Goal: Task Accomplishment & Management: Manage account settings

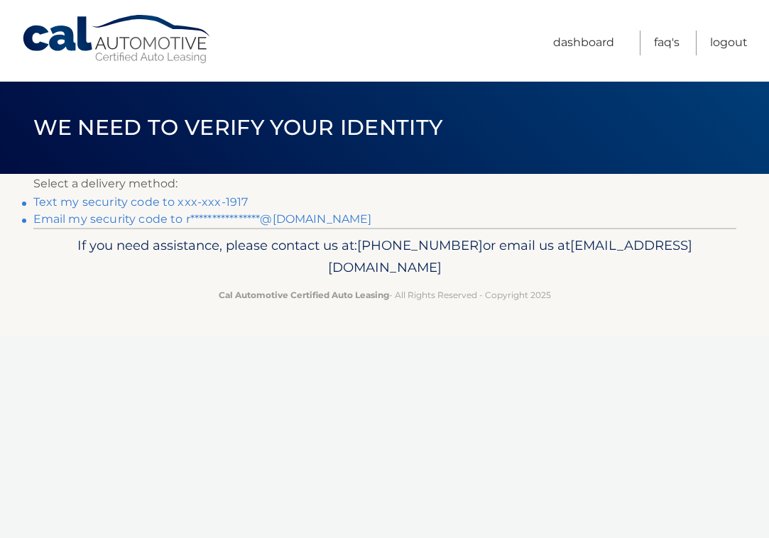
click at [158, 205] on link "Text my security code to xxx-xxx-1917" at bounding box center [140, 201] width 215 height 13
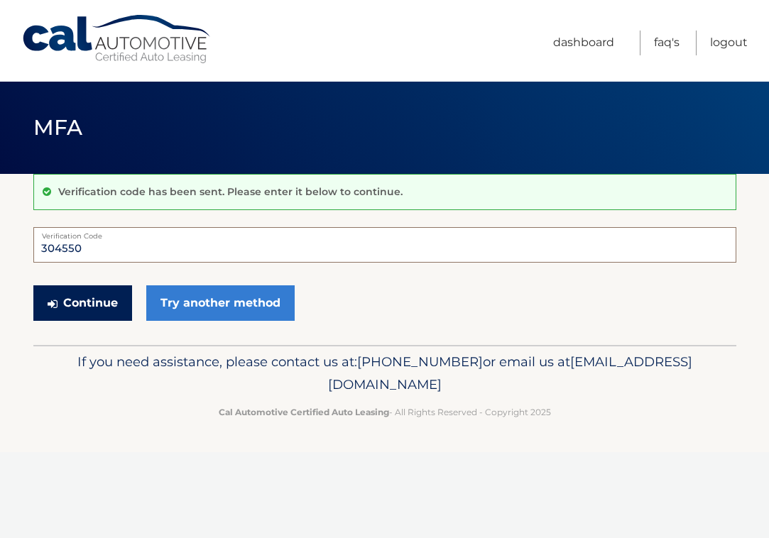
type input "304550"
click at [85, 305] on button "Continue" at bounding box center [82, 304] width 99 height 36
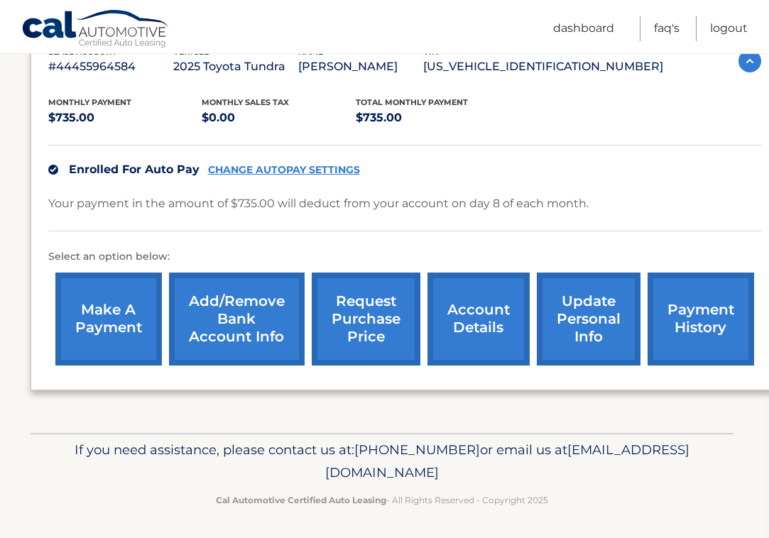
scroll to position [266, 3]
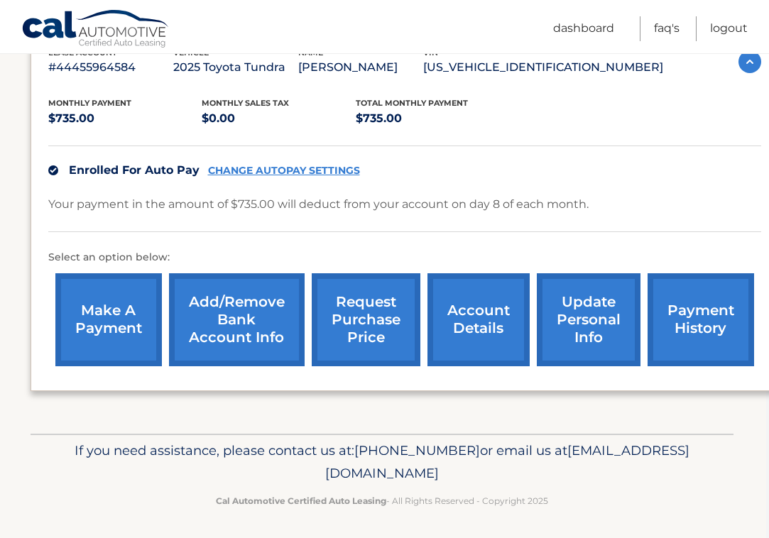
click at [470, 318] on link "account details" at bounding box center [479, 319] width 102 height 93
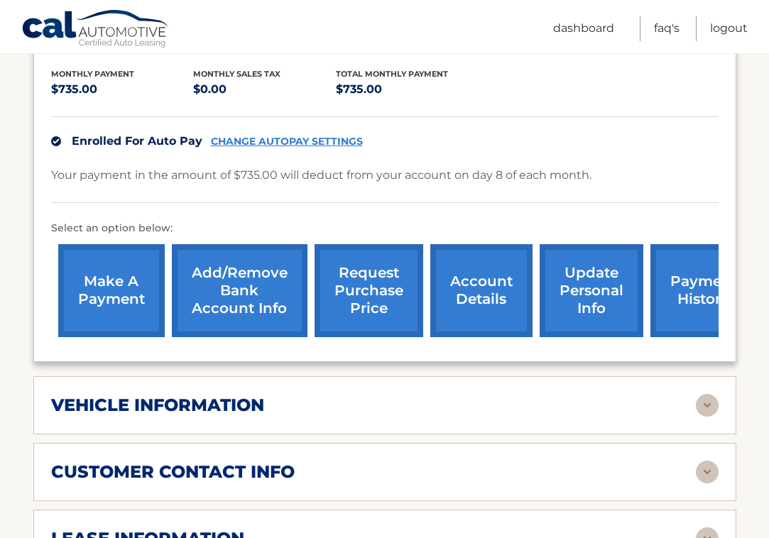
scroll to position [365, 0]
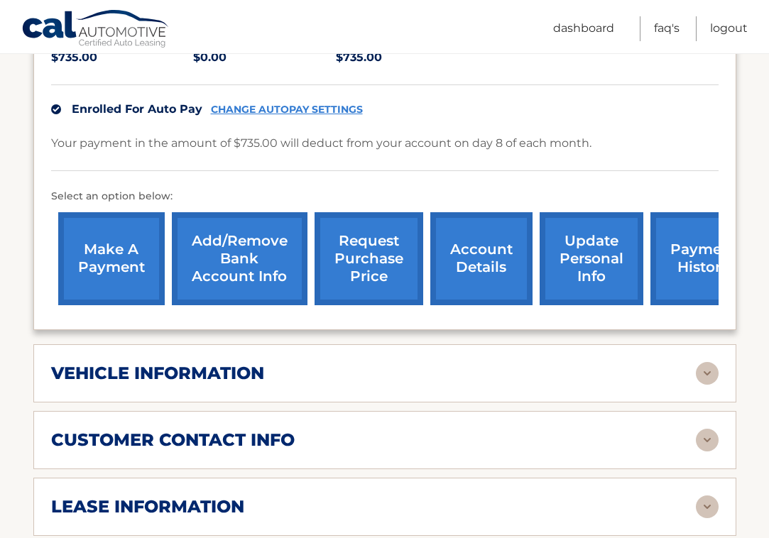
click at [688, 246] on link "payment history" at bounding box center [704, 258] width 107 height 93
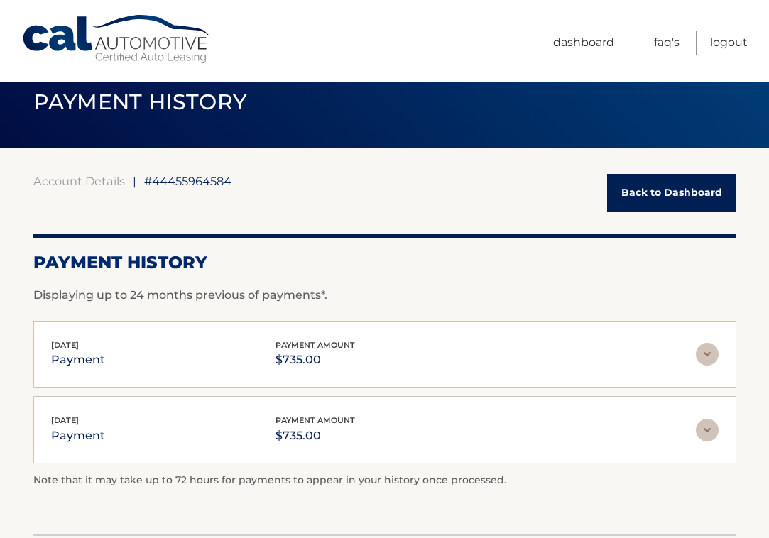
scroll to position [31, 0]
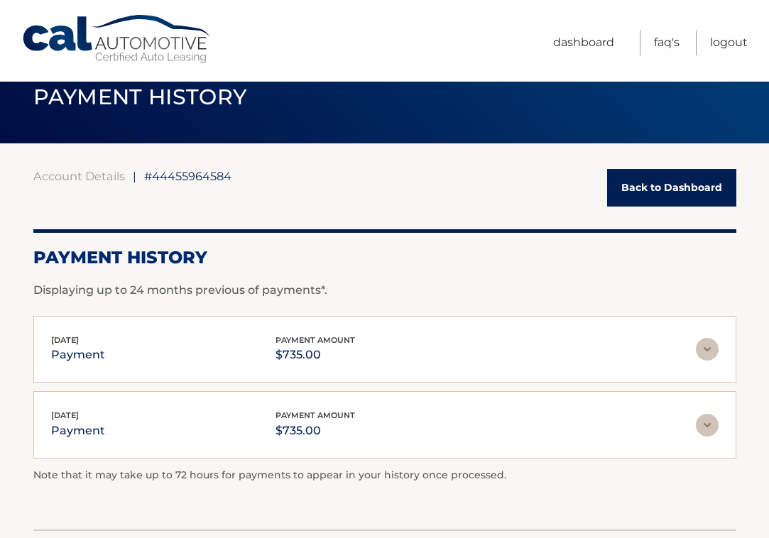
click at [712, 346] on img at bounding box center [707, 349] width 23 height 23
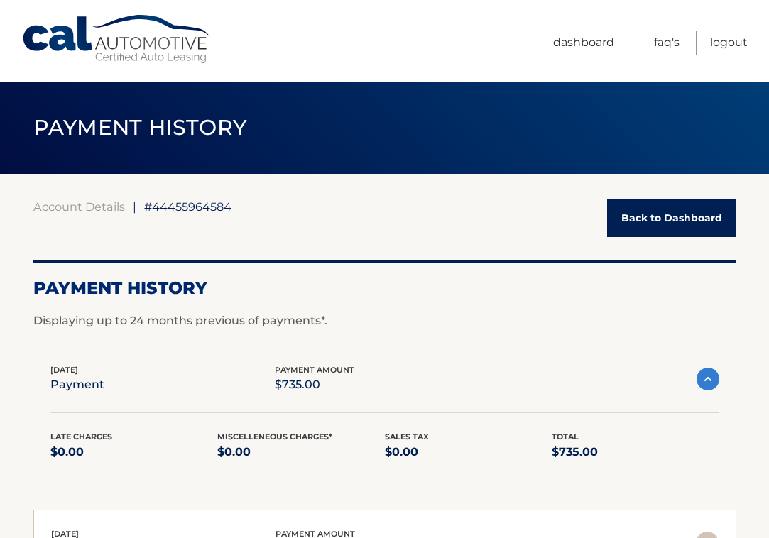
scroll to position [0, 0]
click at [643, 217] on link "Back to Dashboard" at bounding box center [671, 219] width 129 height 38
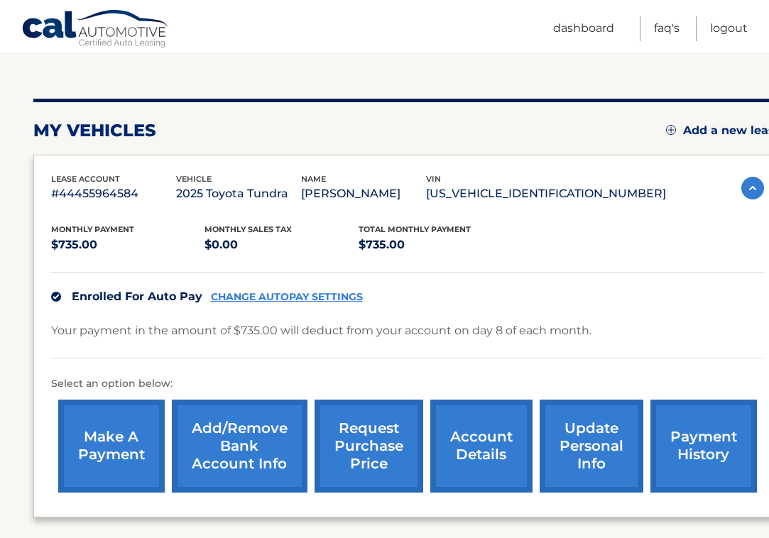
scroll to position [148, 0]
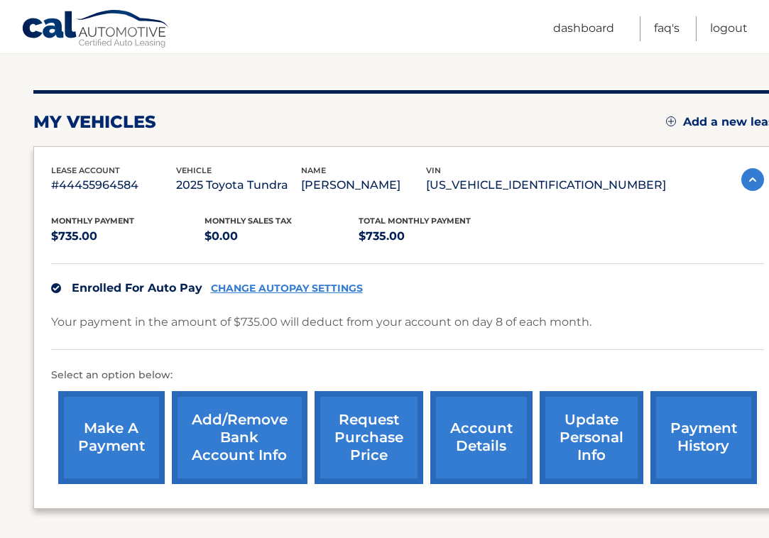
click at [489, 435] on link "account details" at bounding box center [481, 437] width 102 height 93
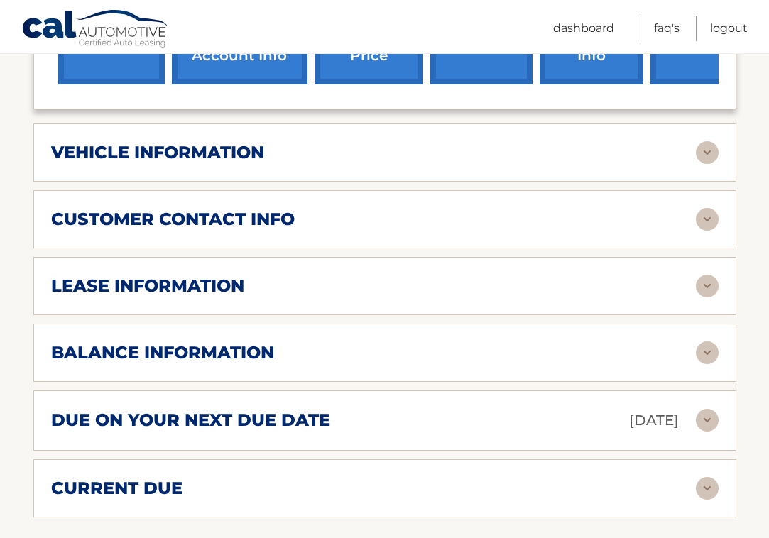
scroll to position [591, 0]
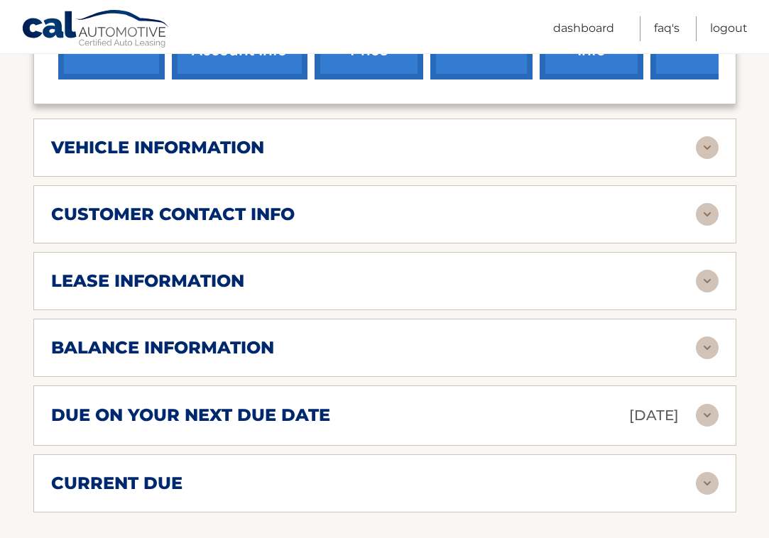
click at [705, 337] on img at bounding box center [707, 348] width 23 height 23
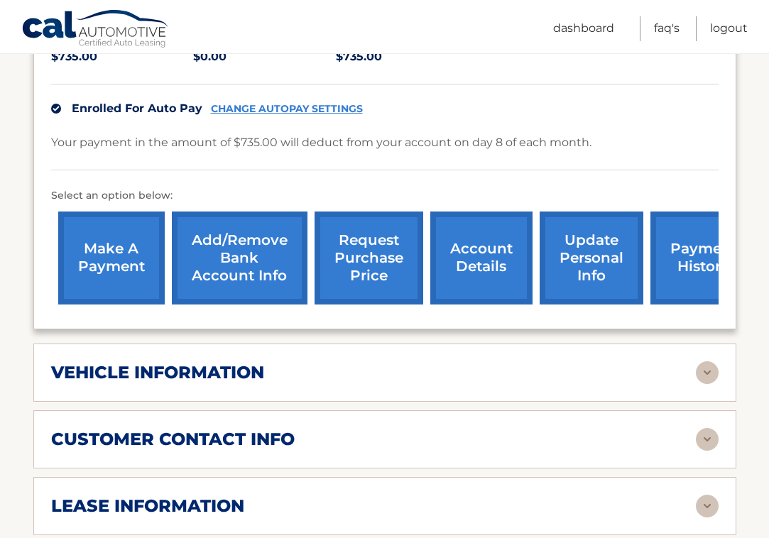
scroll to position [315, 0]
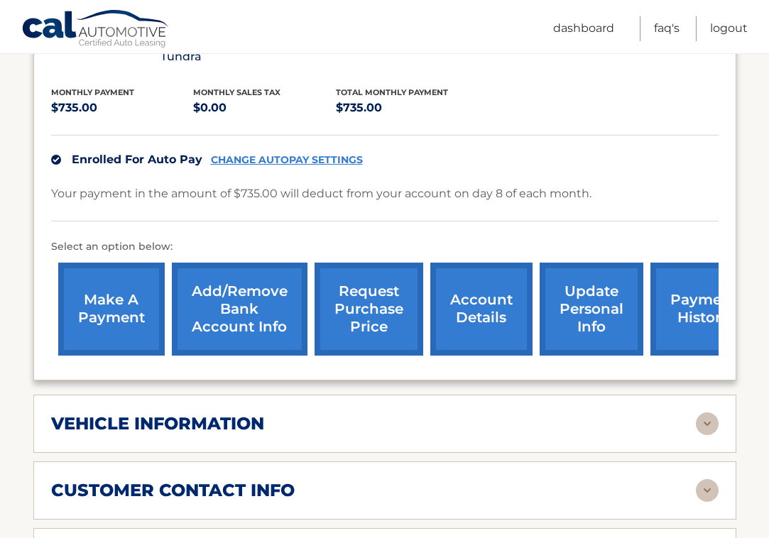
click at [470, 288] on link "account details" at bounding box center [481, 309] width 102 height 93
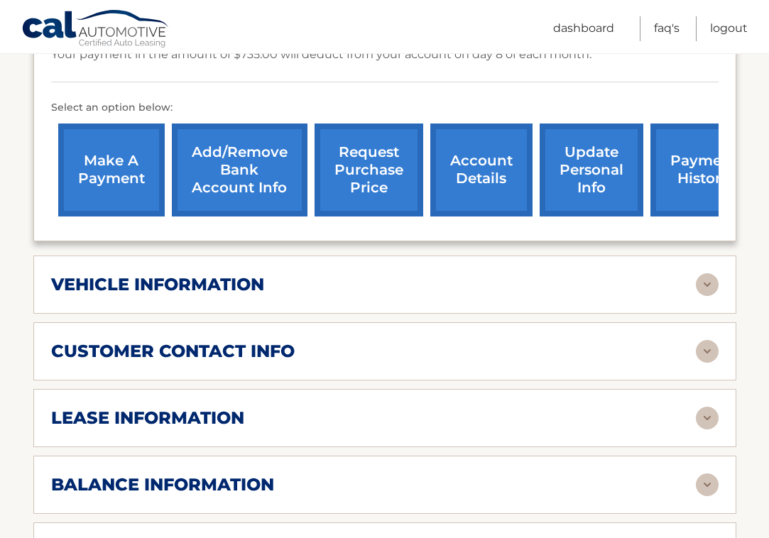
scroll to position [457, 0]
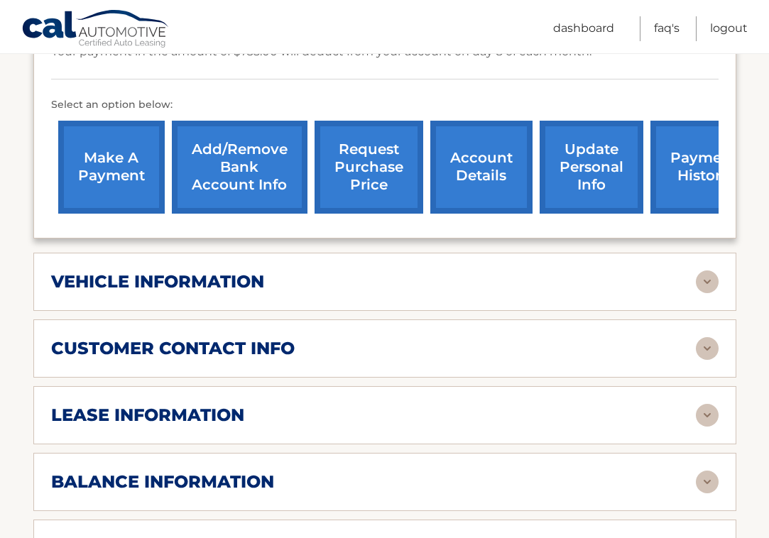
click at [703, 271] on img at bounding box center [707, 282] width 23 height 23
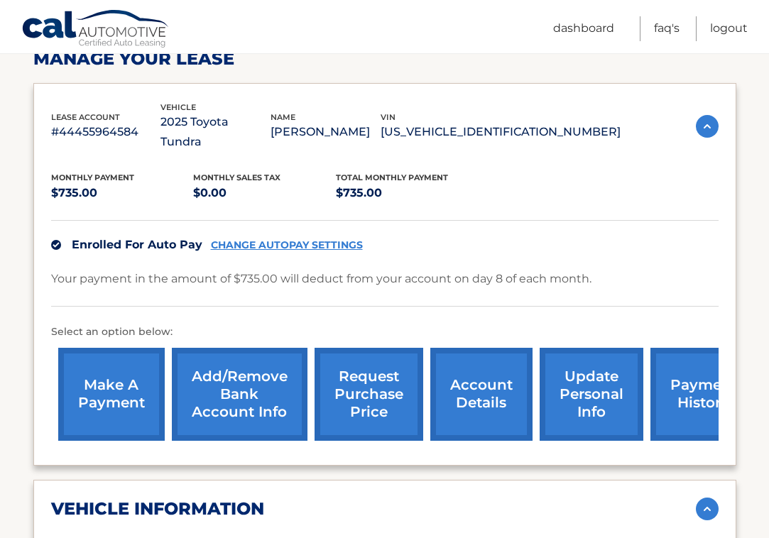
scroll to position [260, 0]
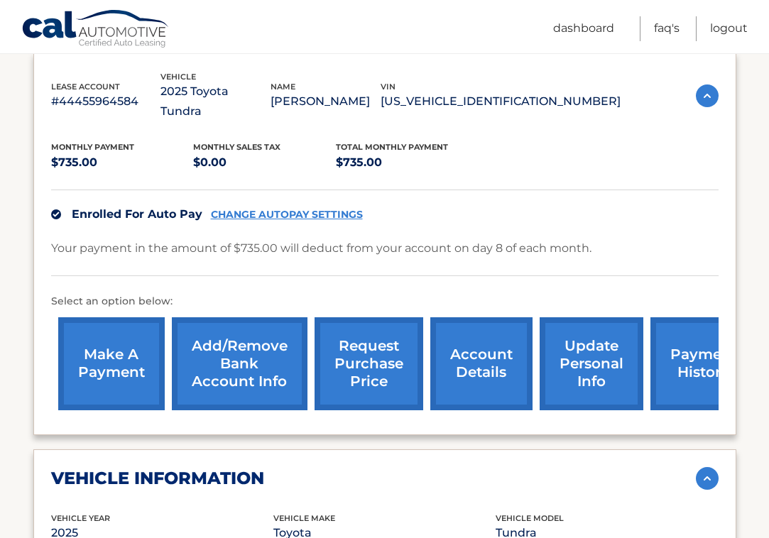
click at [305, 209] on link "CHANGE AUTOPAY SETTINGS" at bounding box center [287, 215] width 152 height 12
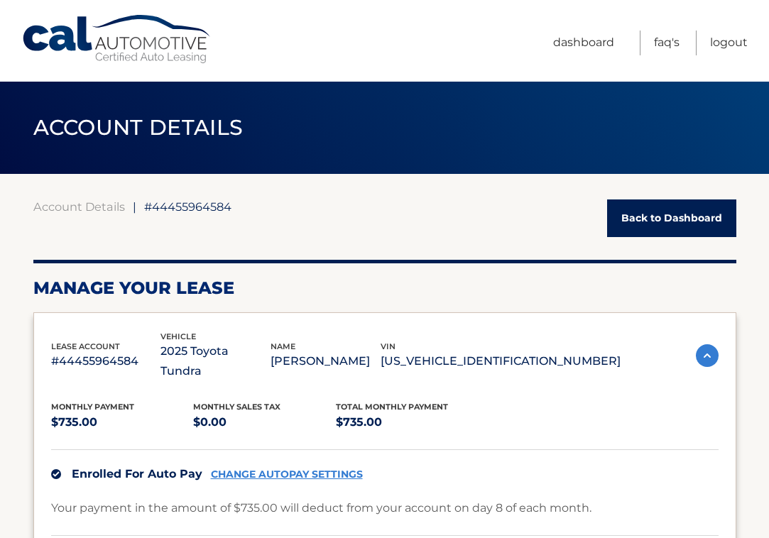
scroll to position [0, 0]
click at [728, 40] on link "Logout" at bounding box center [729, 43] width 38 height 25
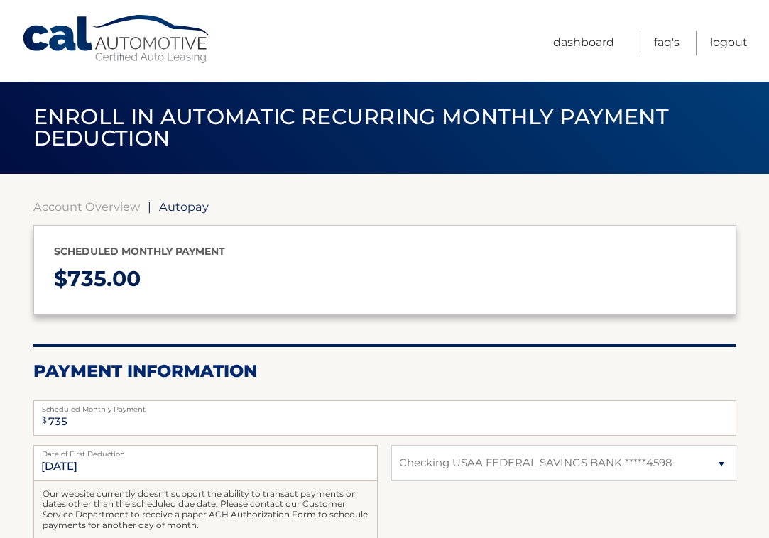
select select "ZWFlZTMyZTctNGQ2YS00Y2U1LTg1NzItMzdjZGEzYzk3MjJh"
